Goal: Transaction & Acquisition: Purchase product/service

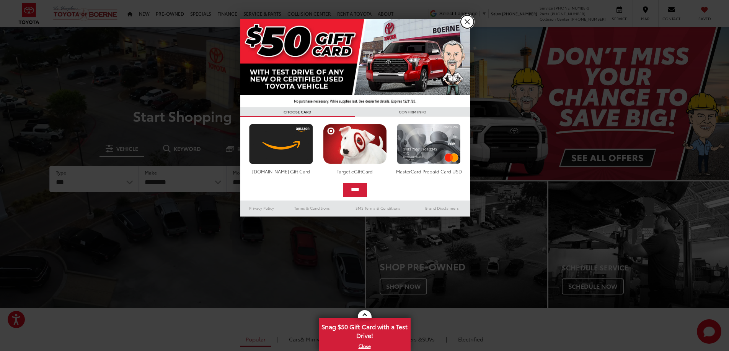
click at [470, 22] on link "X" at bounding box center [466, 21] width 13 height 13
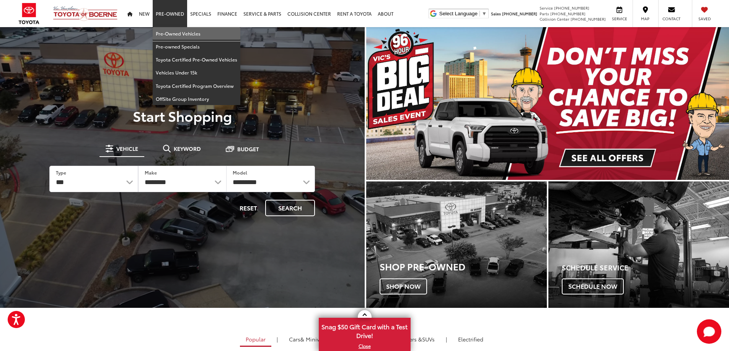
click at [189, 34] on link "Pre-Owned Vehicles" at bounding box center [197, 33] width 88 height 13
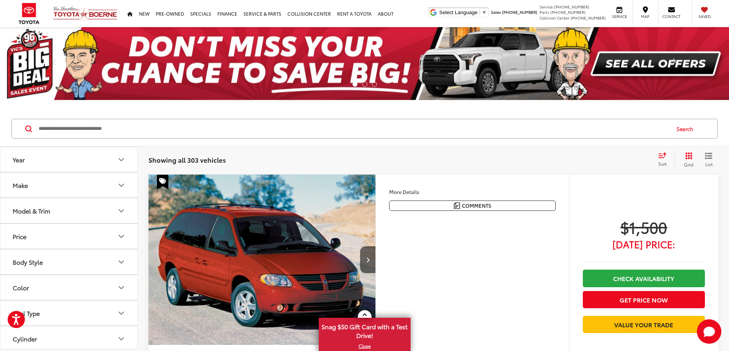
click at [47, 189] on button "Make" at bounding box center [69, 185] width 138 height 25
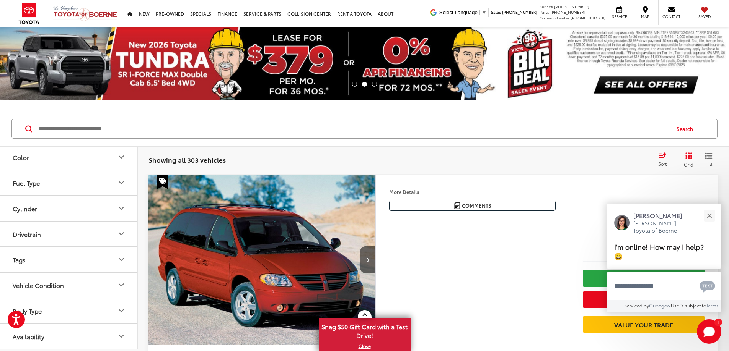
scroll to position [344, 0]
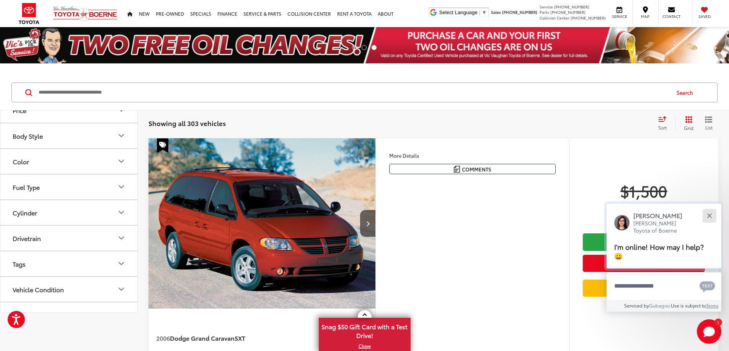
click at [711, 215] on button "Close" at bounding box center [709, 216] width 16 height 16
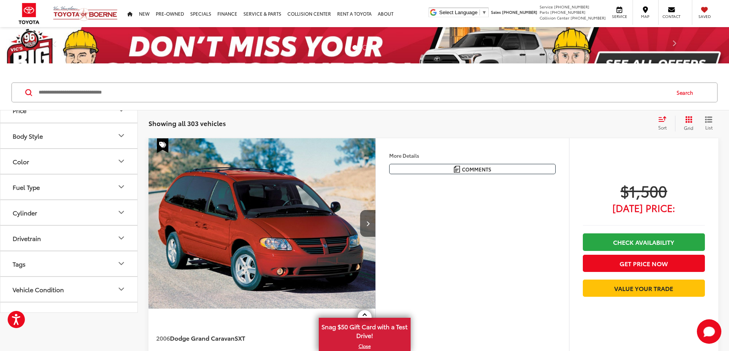
scroll to position [306, 0]
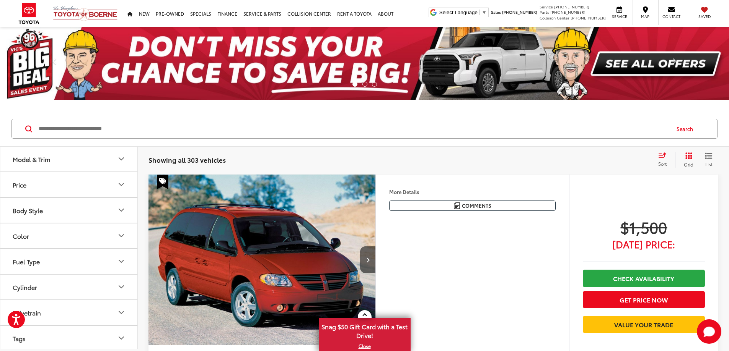
click at [69, 121] on img at bounding box center [69, 121] width 0 height 0
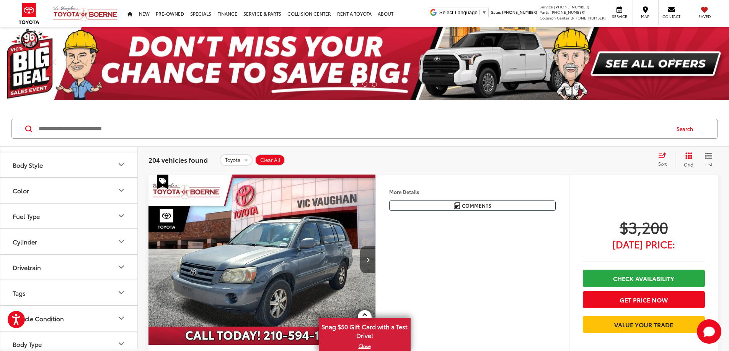
scroll to position [382, 0]
click at [58, 95] on button "Model & Trim" at bounding box center [69, 82] width 138 height 25
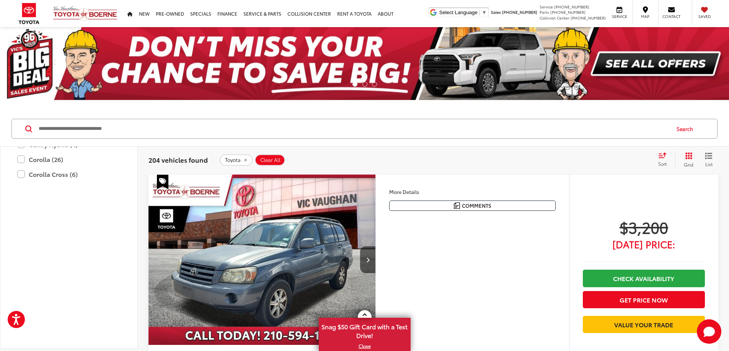
click at [23, 92] on label "Avalon (2)" at bounding box center [68, 84] width 103 height 13
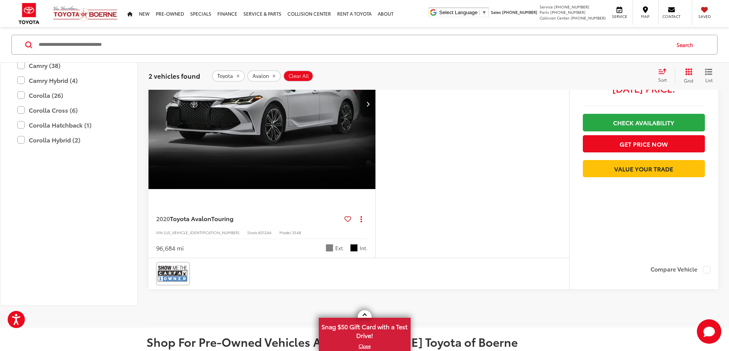
scroll to position [497, 0]
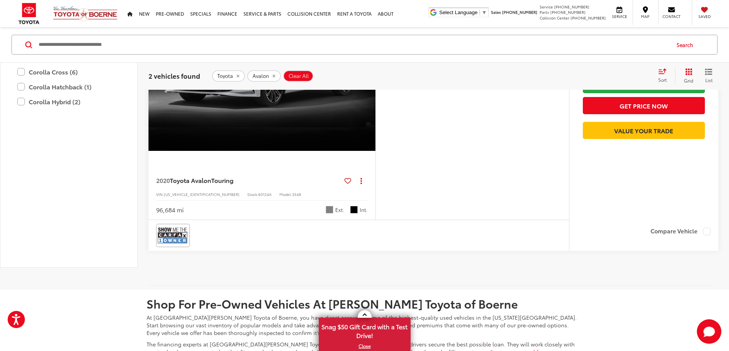
click at [483, 220] on div "More Details Comments Dealer Comments CARFAX One-Owner. 2020 Toyota Avalon Tour…" at bounding box center [472, 99] width 194 height 239
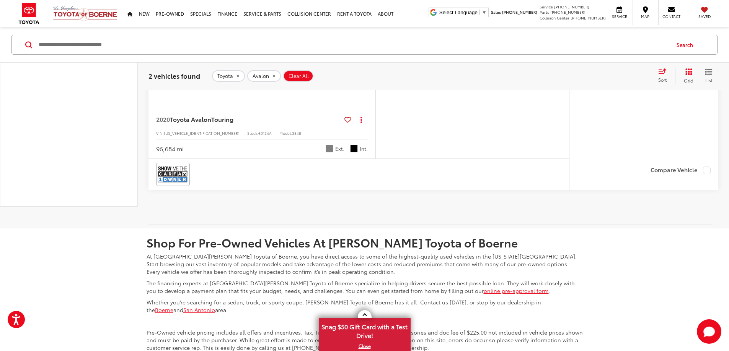
scroll to position [535, 0]
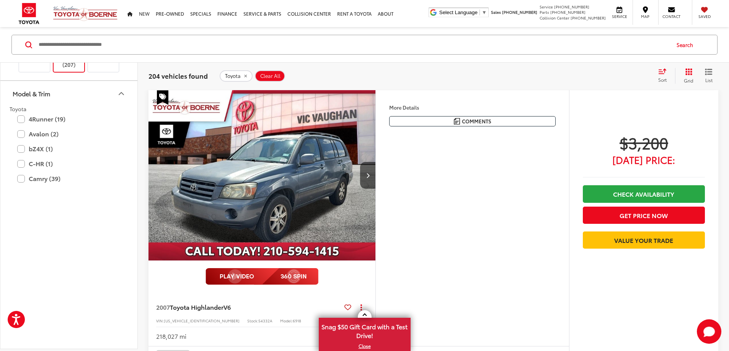
scroll to position [302, 0]
